Goal: Find specific page/section: Find specific page/section

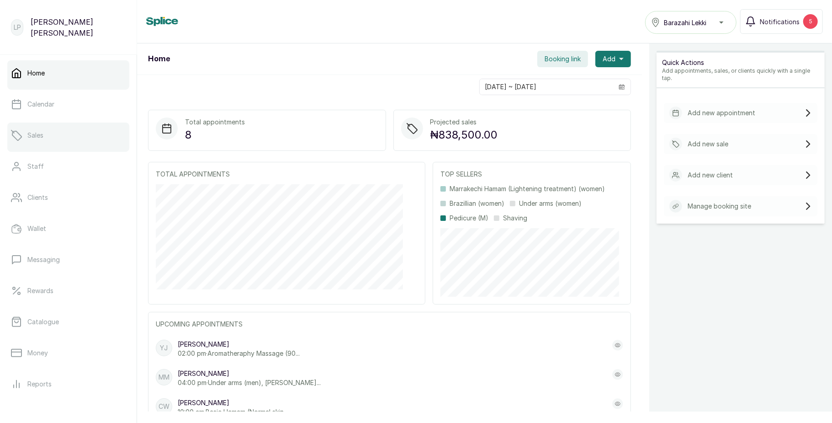
click at [58, 136] on link "Sales" at bounding box center [68, 135] width 122 height 26
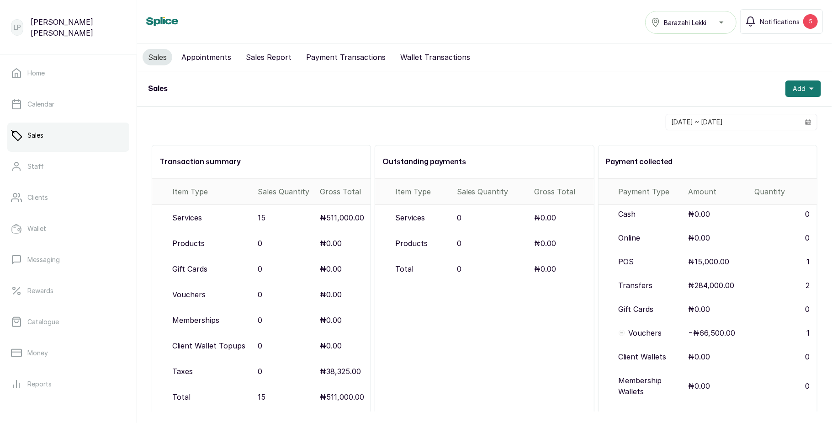
click at [340, 57] on button "Payment Transactions" at bounding box center [346, 57] width 90 height 16
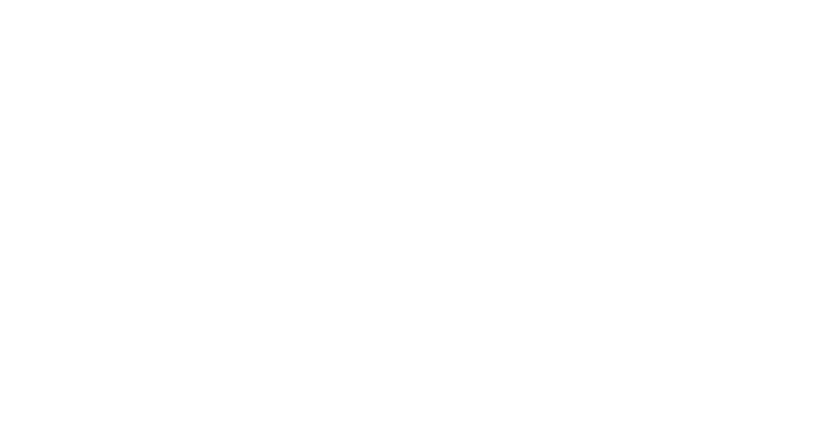
click at [369, 0] on html at bounding box center [416, 0] width 832 height 0
click at [77, 0] on html at bounding box center [416, 0] width 832 height 0
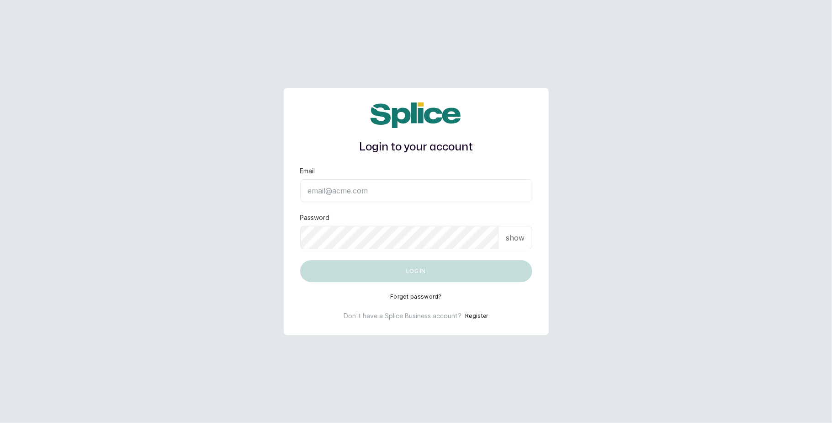
click at [410, 190] on input "Email" at bounding box center [416, 190] width 232 height 23
